Goal: Information Seeking & Learning: Find specific fact

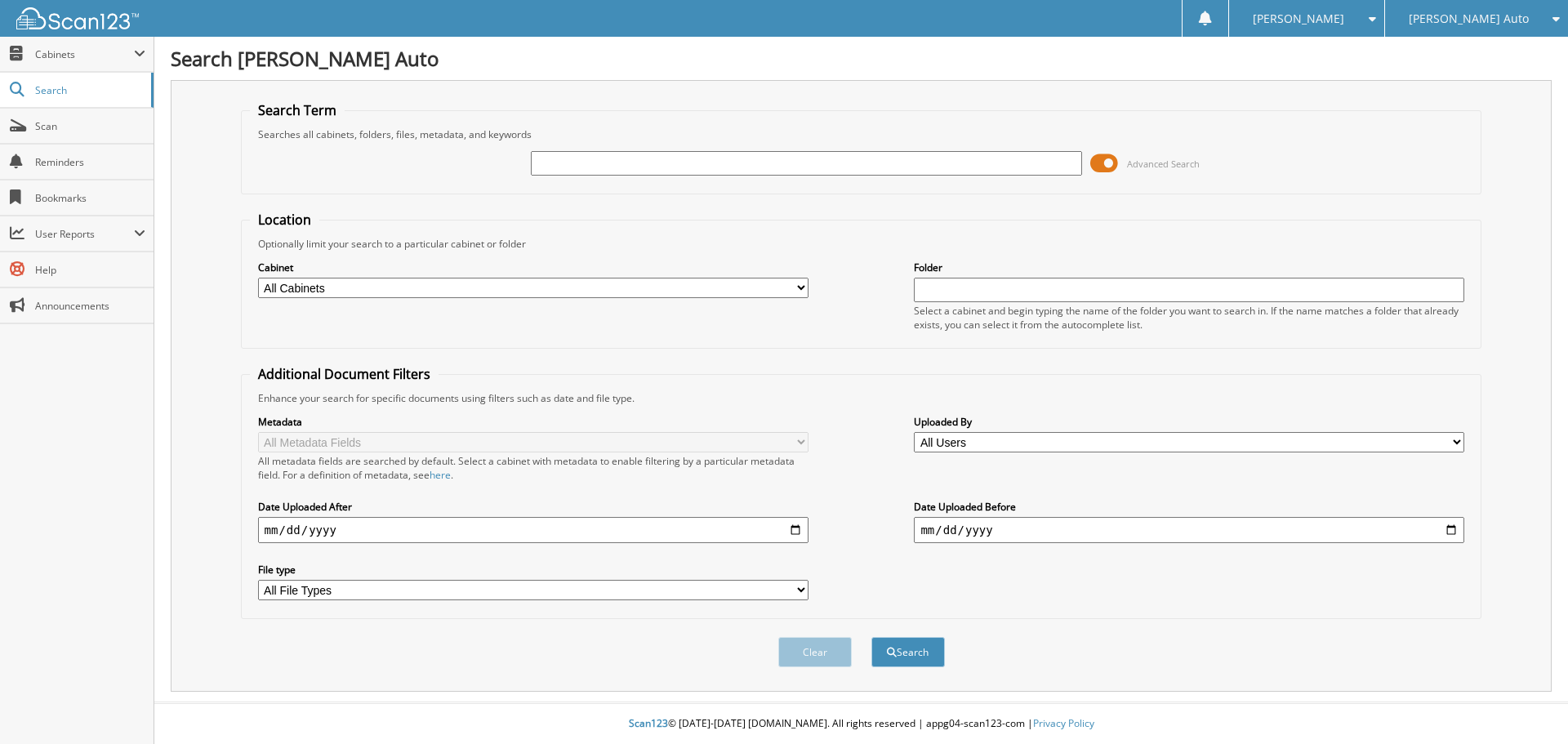
click at [1107, 165] on span at bounding box center [1105, 163] width 28 height 24
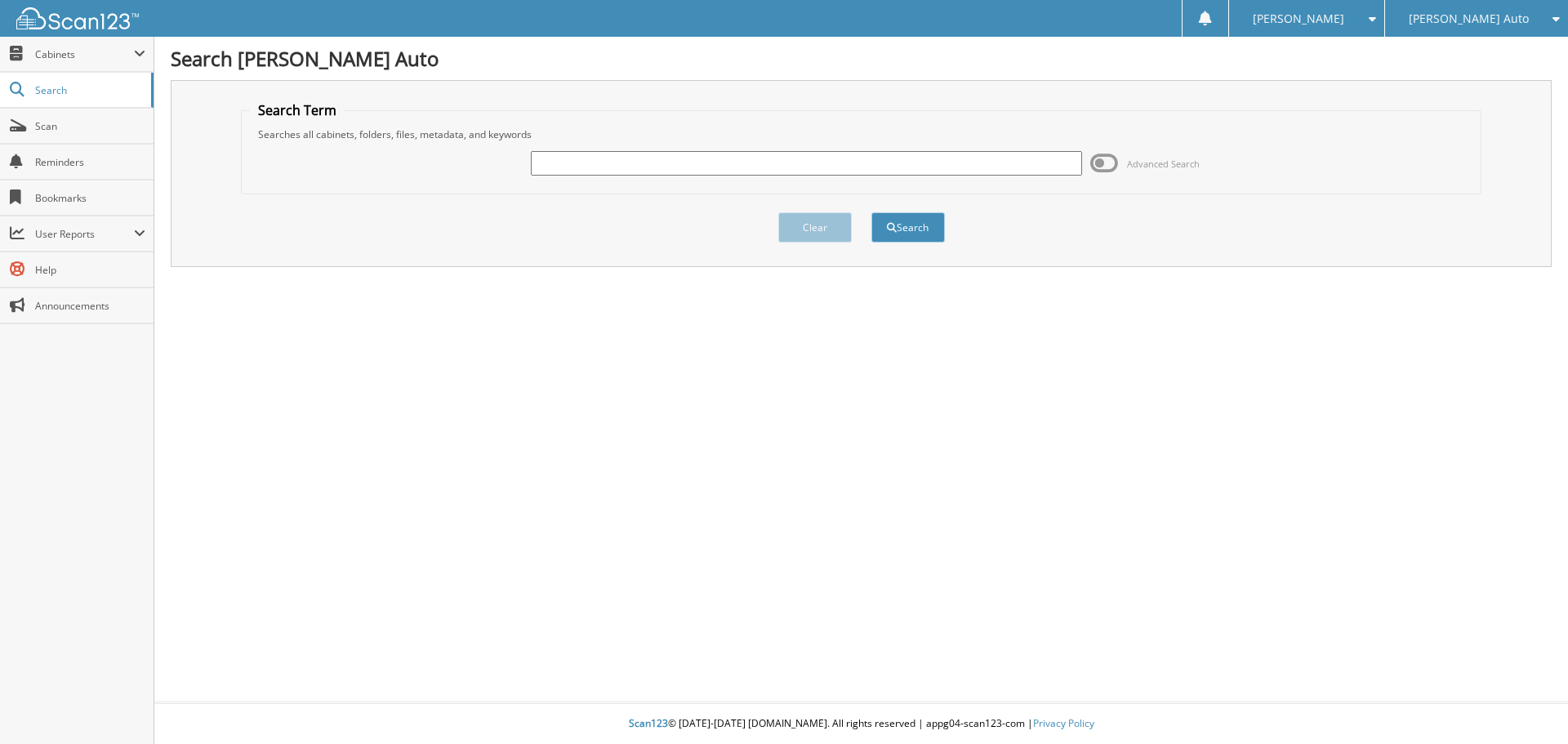
click at [703, 162] on input "text" at bounding box center [806, 163] width 550 height 24
paste input "2M25282A"
type input "2M25282A"
click at [871, 212] on button "Search" at bounding box center [908, 227] width 74 height 30
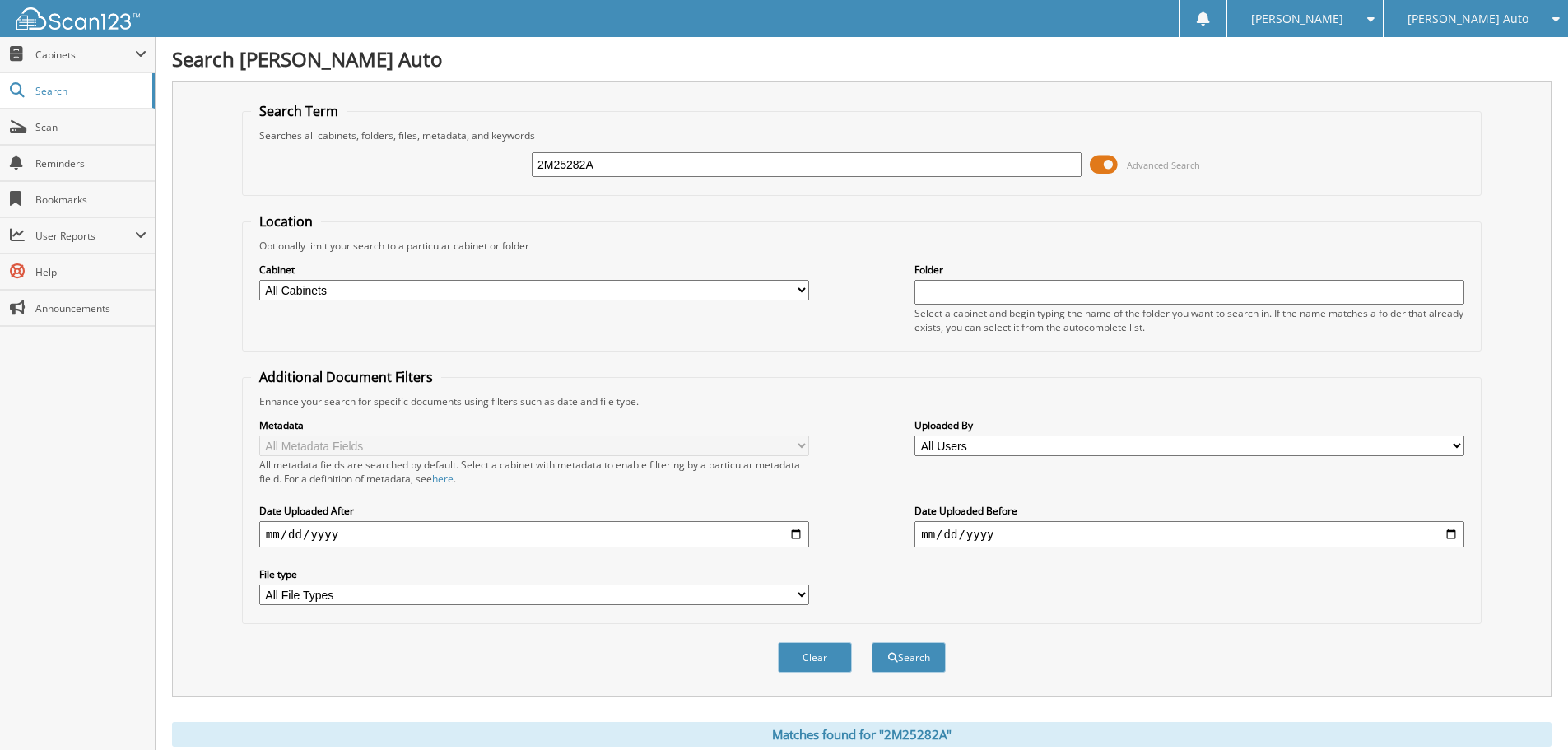
click at [1113, 162] on span at bounding box center [1104, 164] width 28 height 24
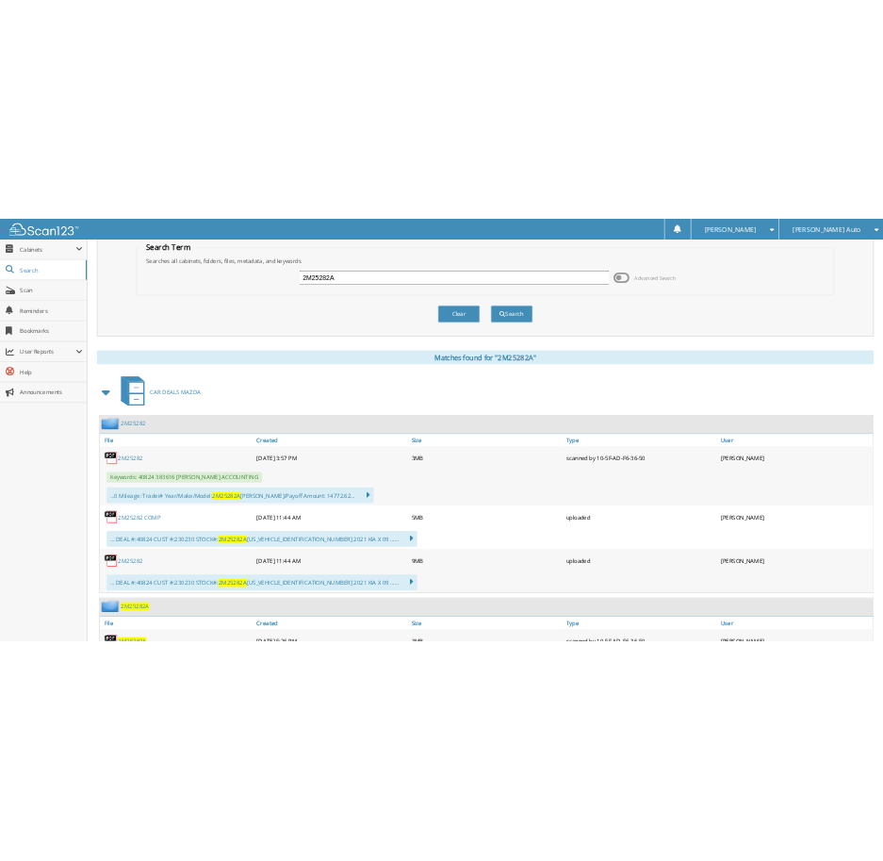
scroll to position [180, 0]
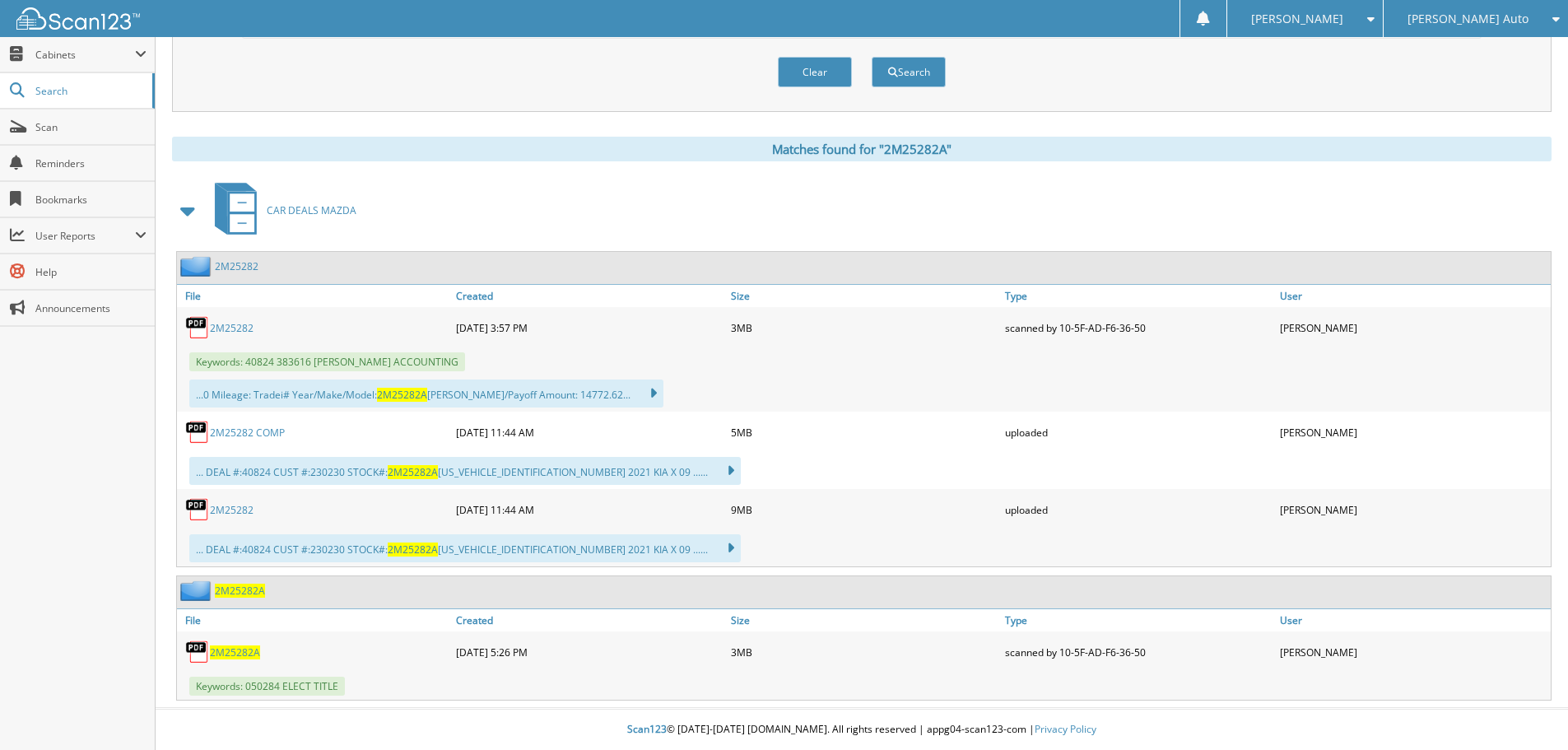
click at [199, 657] on img at bounding box center [197, 652] width 24 height 24
click at [237, 656] on span "2M25282A" at bounding box center [235, 652] width 51 height 14
click at [237, 658] on span "2M25282A" at bounding box center [235, 652] width 51 height 14
click at [236, 647] on span "2M25282A" at bounding box center [235, 652] width 51 height 14
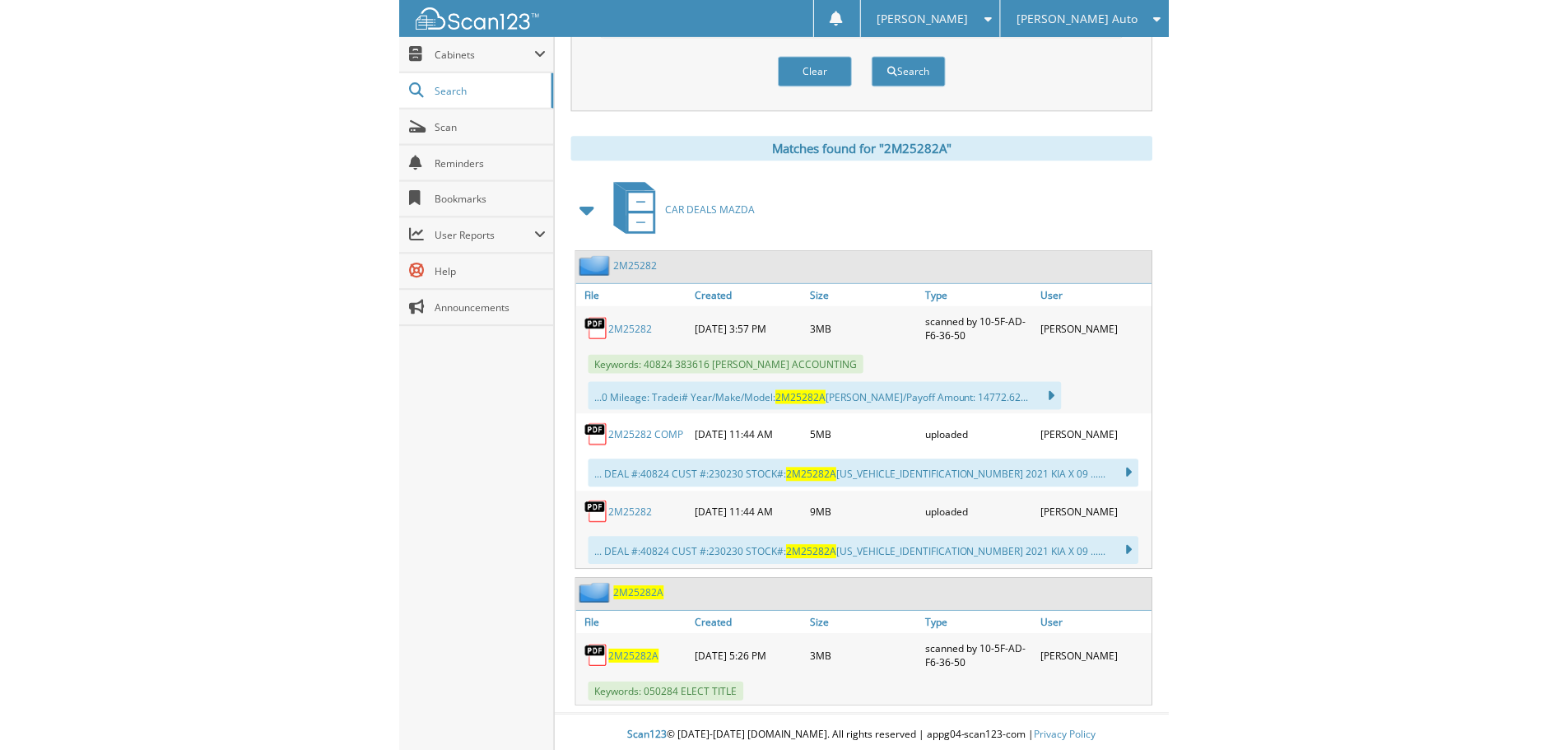
scroll to position [154, 0]
